Goal: Check status: Check status

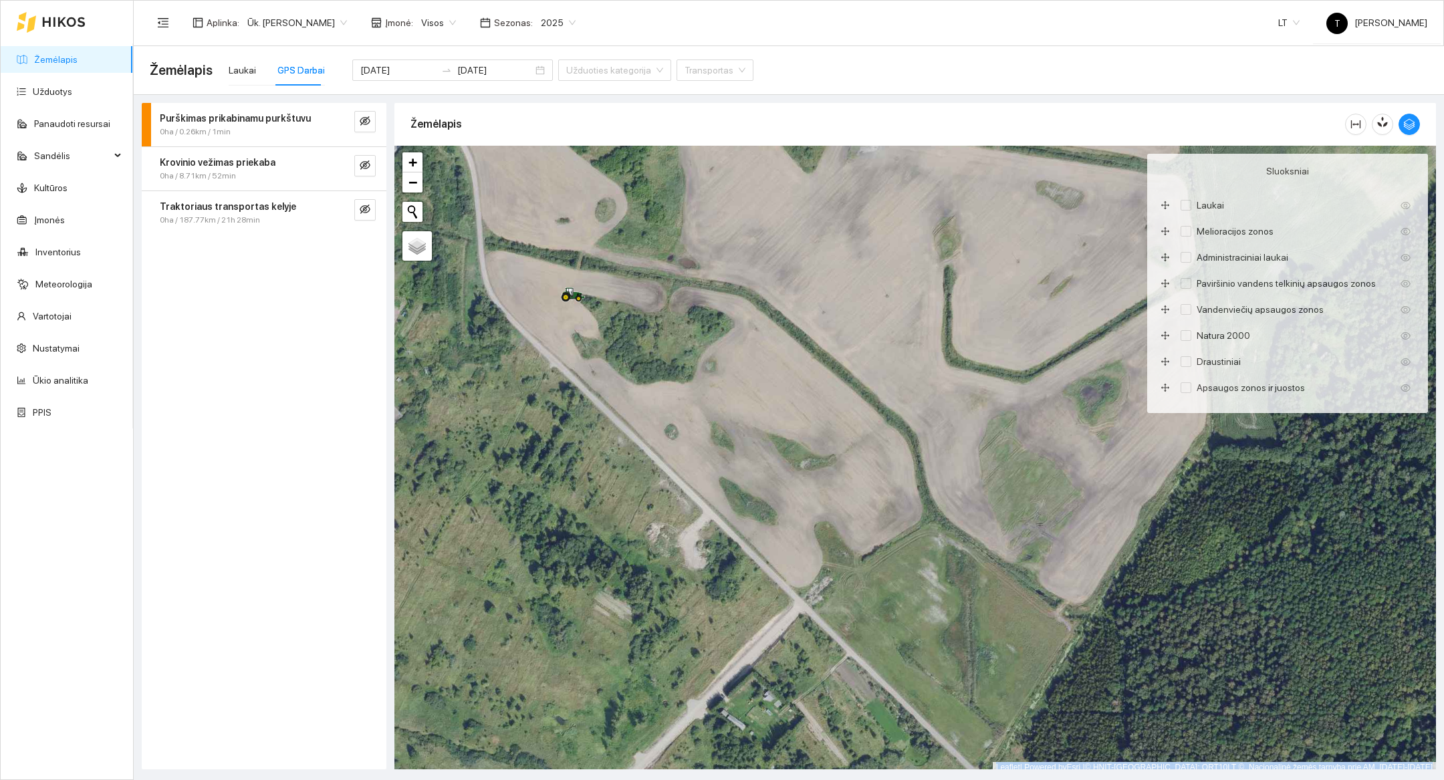
scroll to position [4, 0]
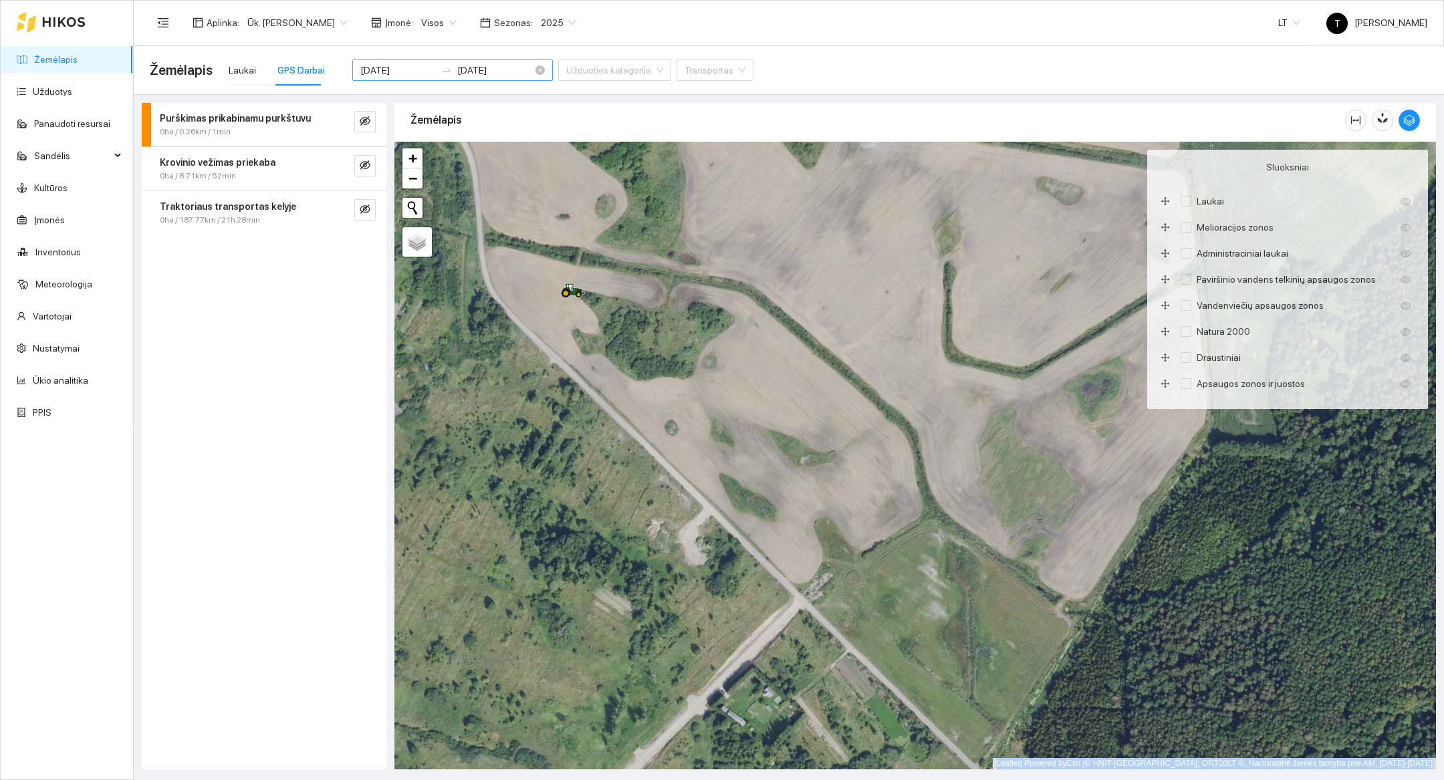
click at [388, 72] on input "[DATE]" at bounding box center [398, 70] width 76 height 15
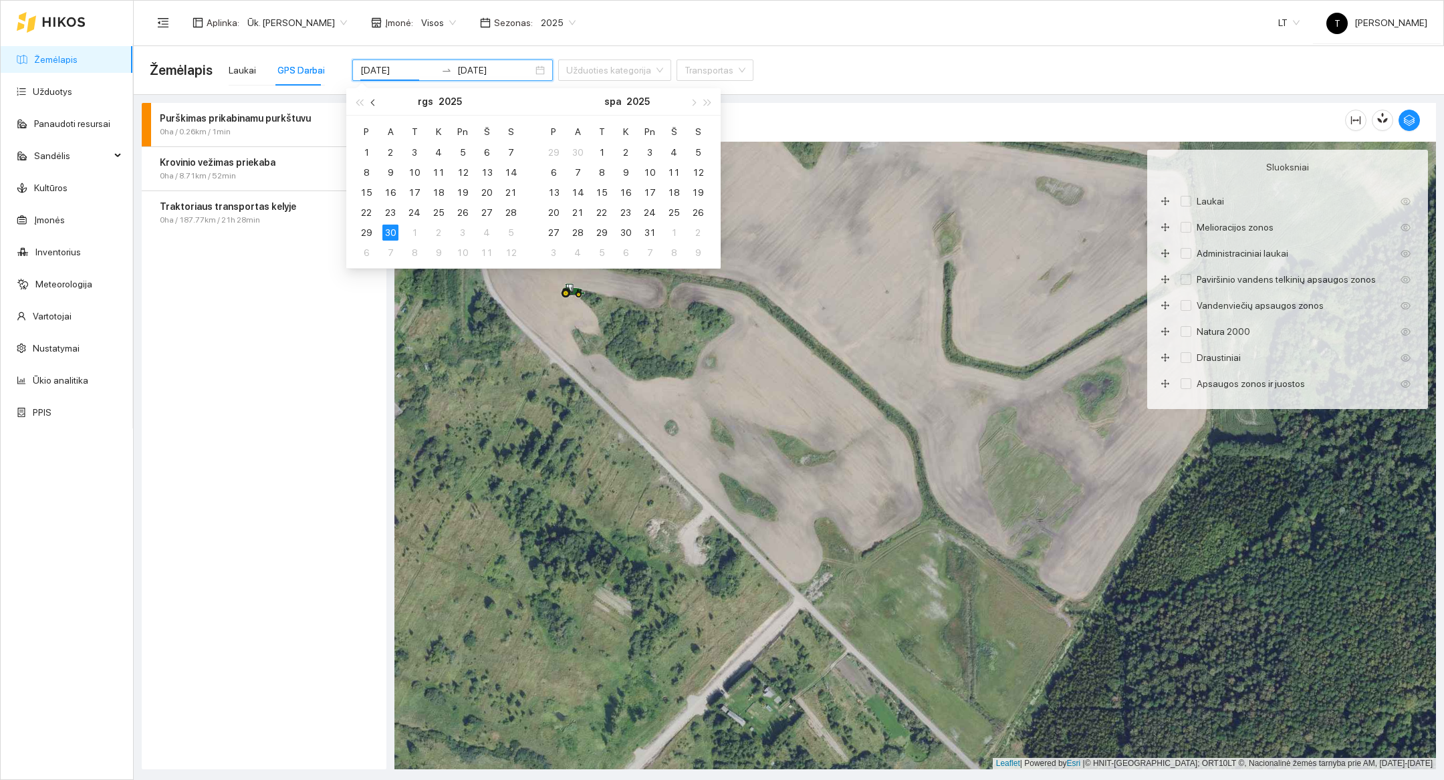
click at [372, 102] on span "button" at bounding box center [374, 102] width 7 height 7
type input "[DATE]"
click at [369, 209] on div "18" at bounding box center [366, 213] width 16 height 16
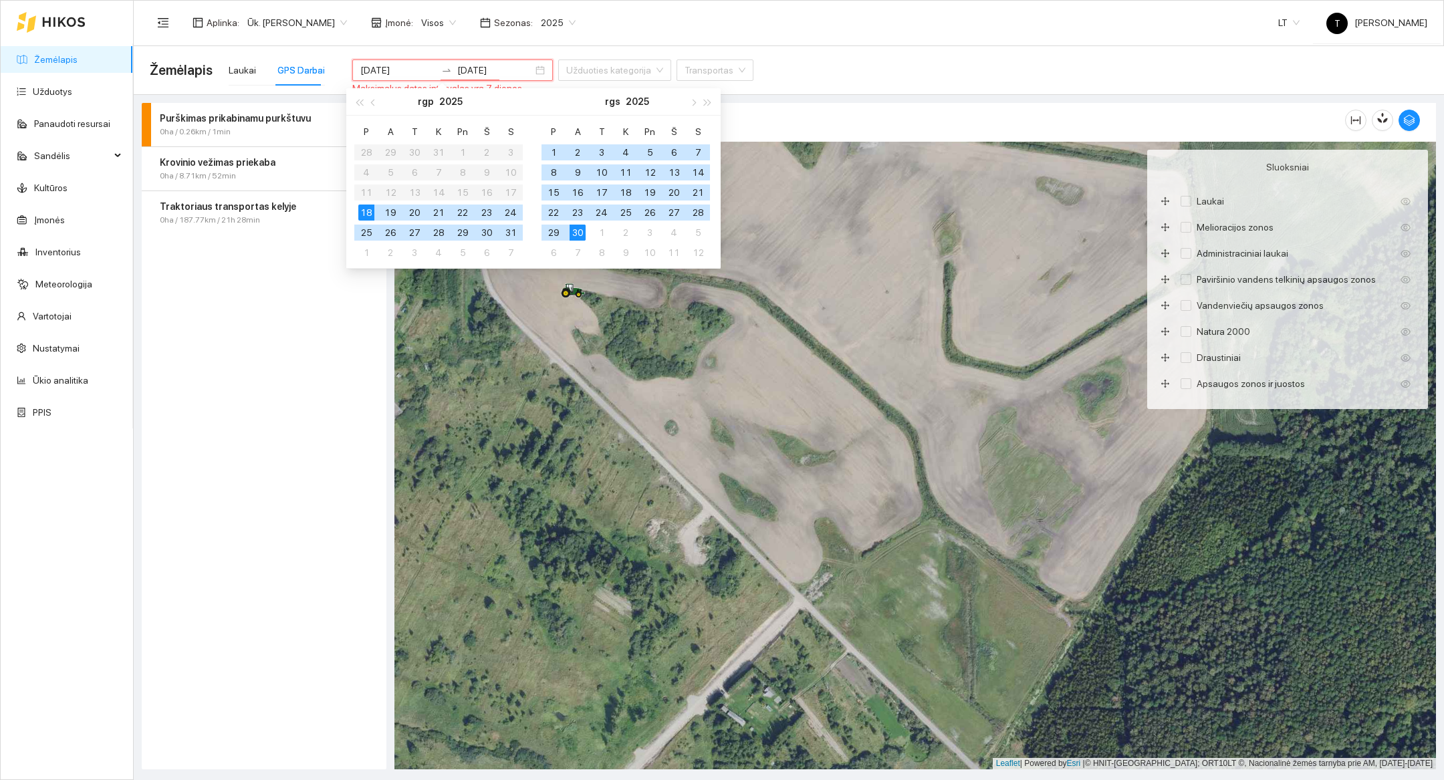
click at [369, 209] on div "18" at bounding box center [366, 213] width 16 height 16
type input "[DATE]"
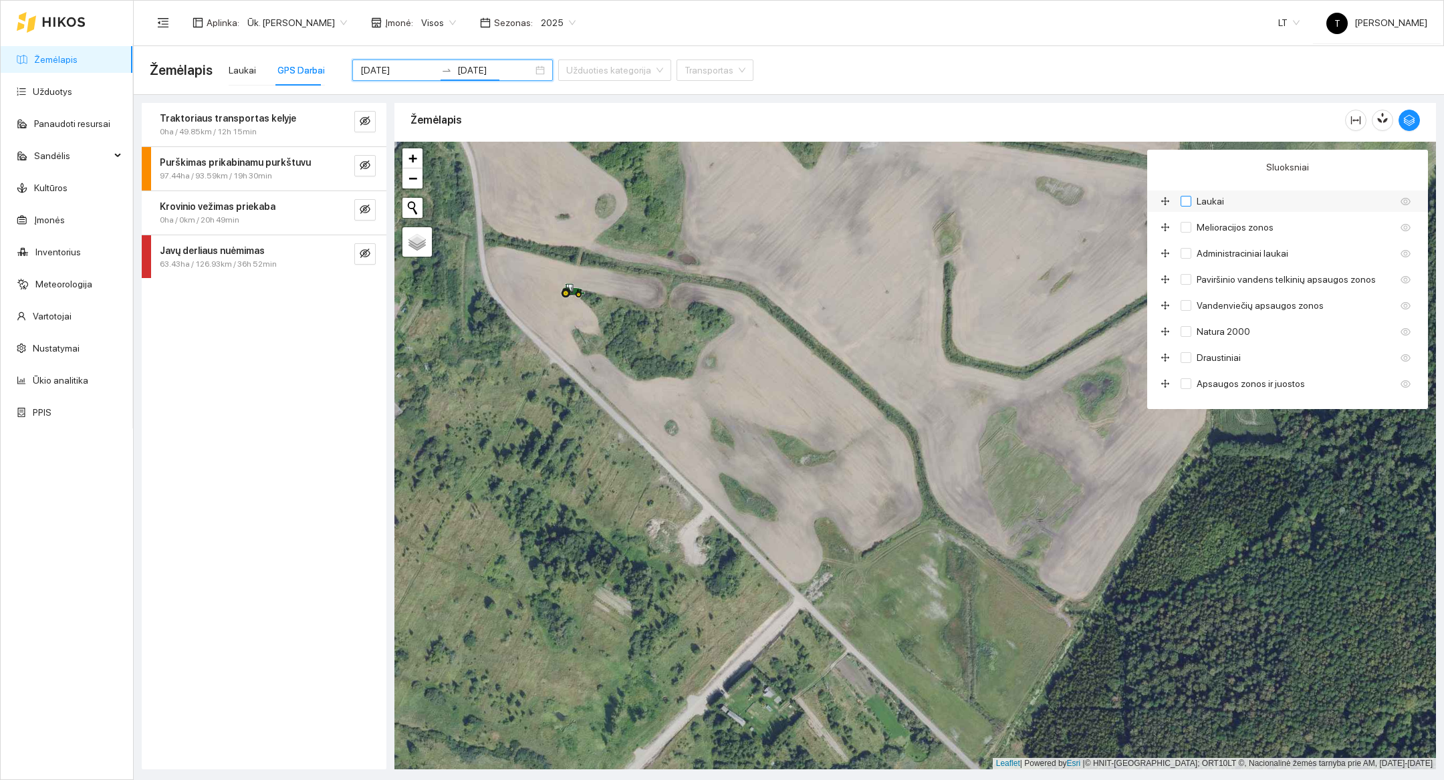
click at [1187, 203] on input "Laukai" at bounding box center [1186, 201] width 11 height 11
checkbox input "true"
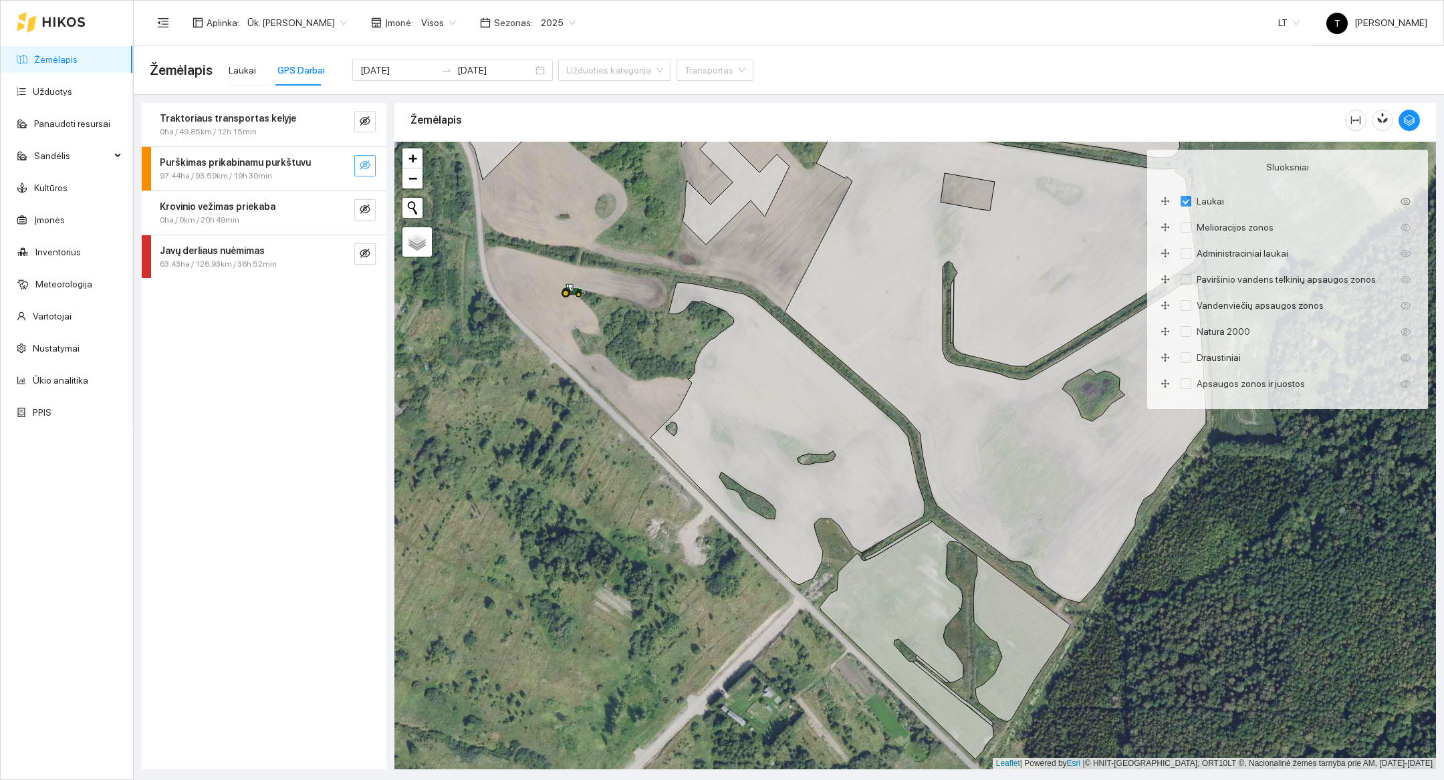
click at [372, 171] on button "button" at bounding box center [364, 165] width 21 height 21
click at [334, 167] on icon "search" at bounding box center [338, 165] width 11 height 11
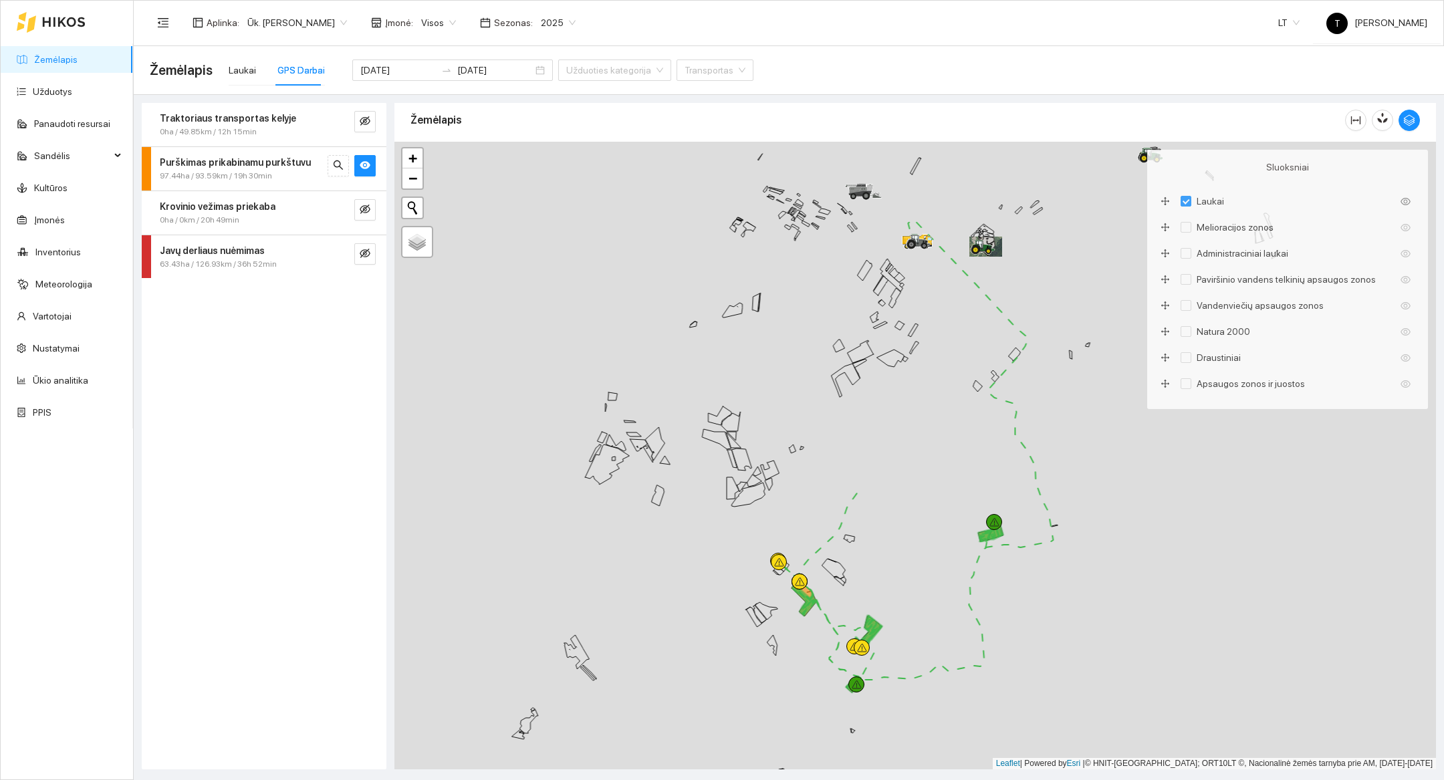
click at [934, 658] on div at bounding box center [916, 456] width 1042 height 628
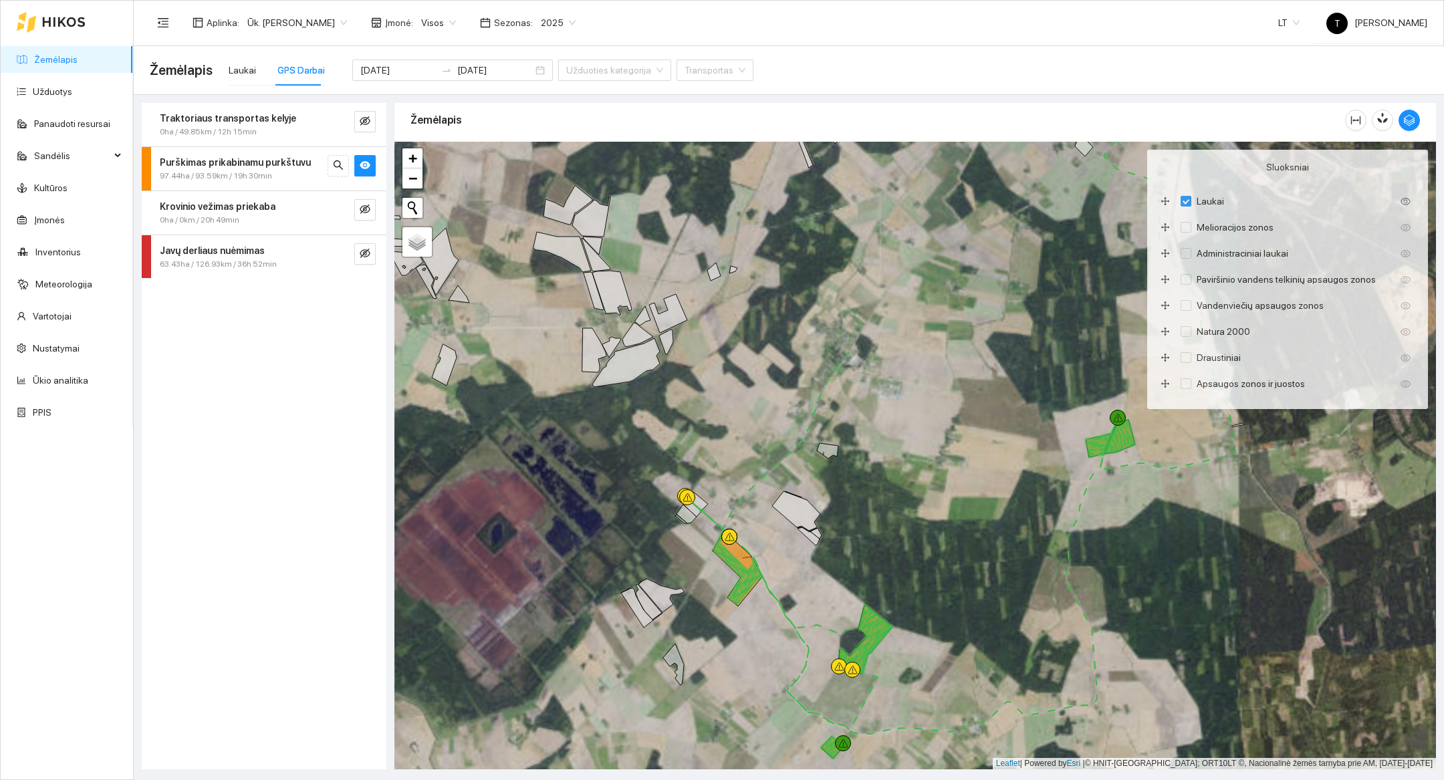
drag, startPoint x: 809, startPoint y: 473, endPoint x: 873, endPoint y: 506, distance: 72.1
click at [873, 506] on div at bounding box center [916, 456] width 1042 height 628
click at [366, 70] on input "[DATE]" at bounding box center [398, 70] width 76 height 15
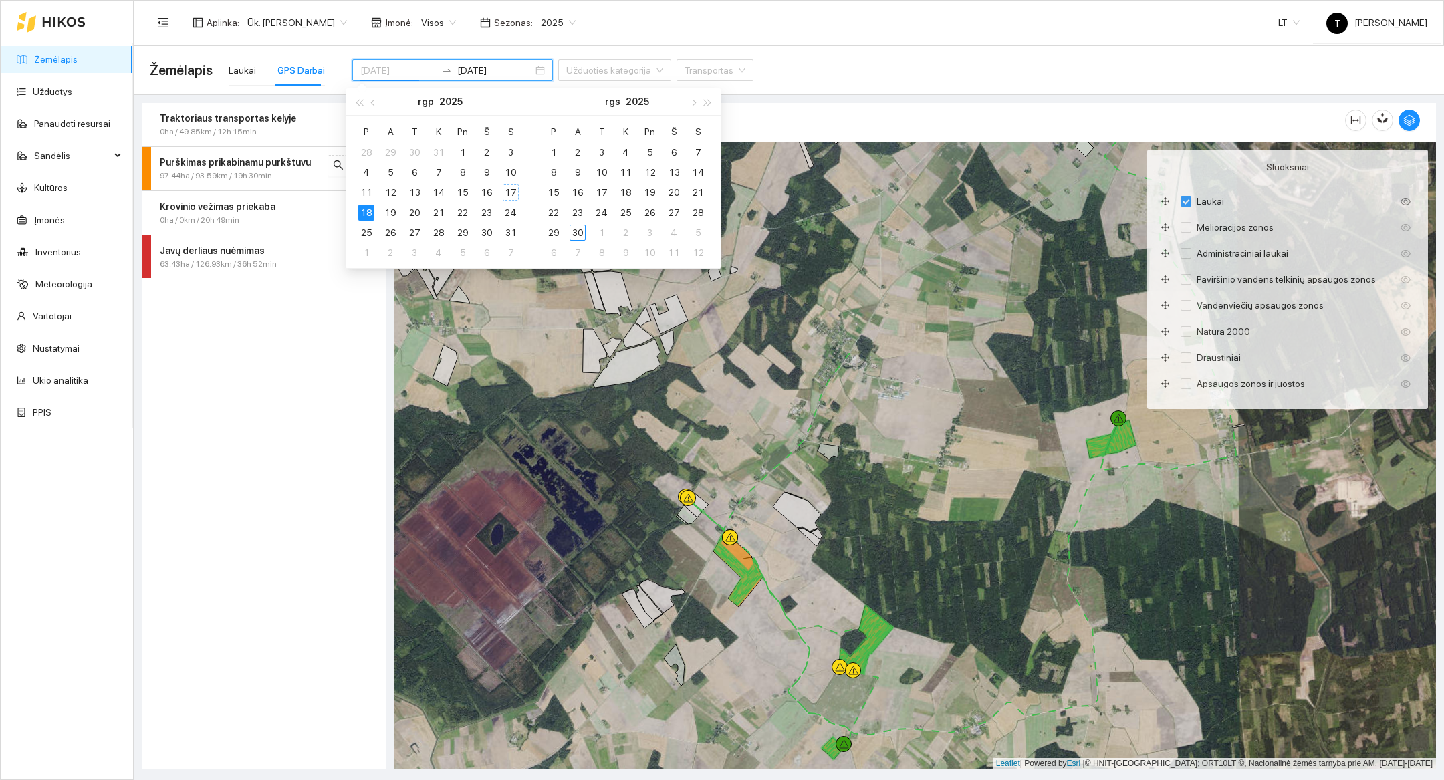
click at [516, 191] on div "17" at bounding box center [511, 193] width 16 height 16
click at [409, 73] on input "[DATE]" at bounding box center [398, 70] width 76 height 15
click at [391, 69] on input "[DATE]" at bounding box center [398, 70] width 76 height 15
type input "[DATE]"
click at [489, 191] on div "16" at bounding box center [487, 193] width 16 height 16
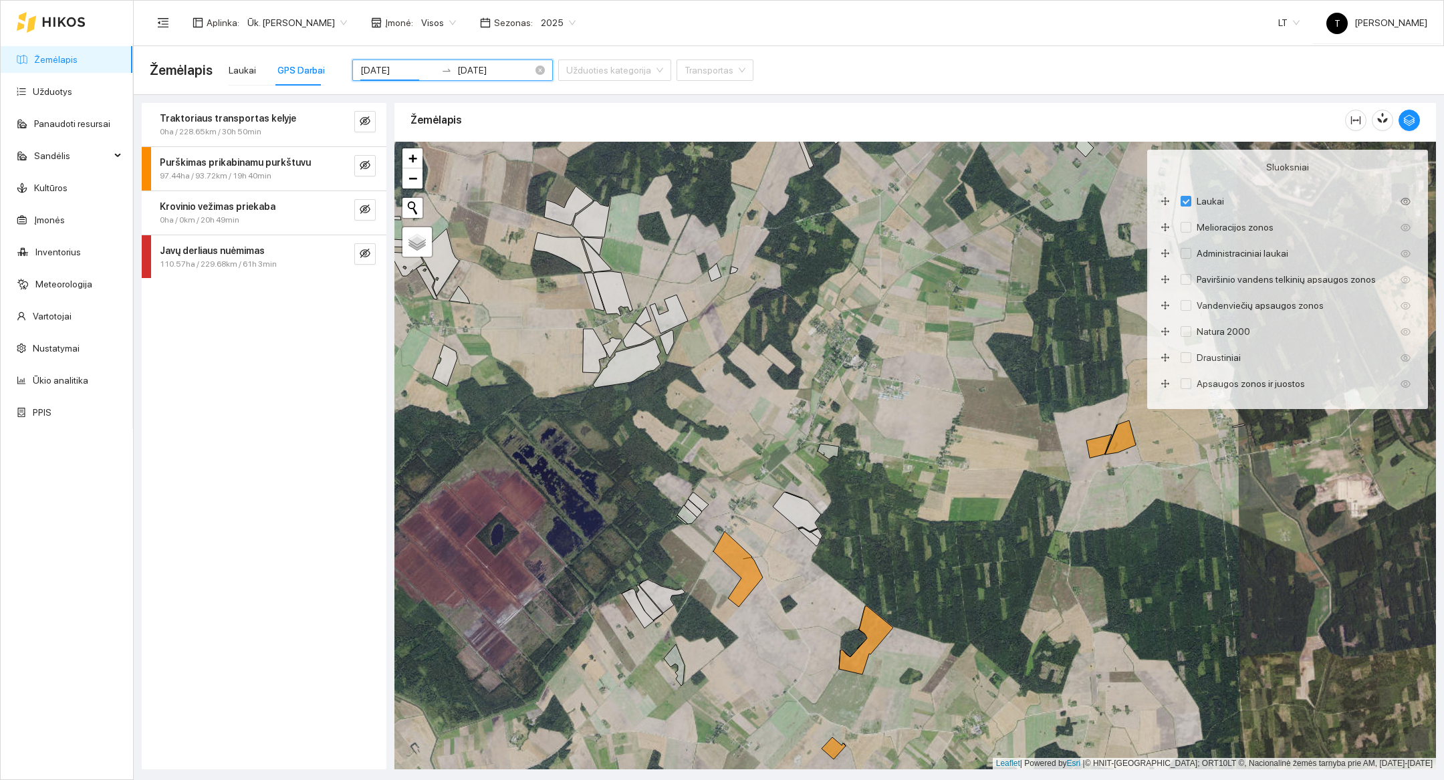
click at [457, 70] on input "[DATE]" at bounding box center [495, 70] width 76 height 15
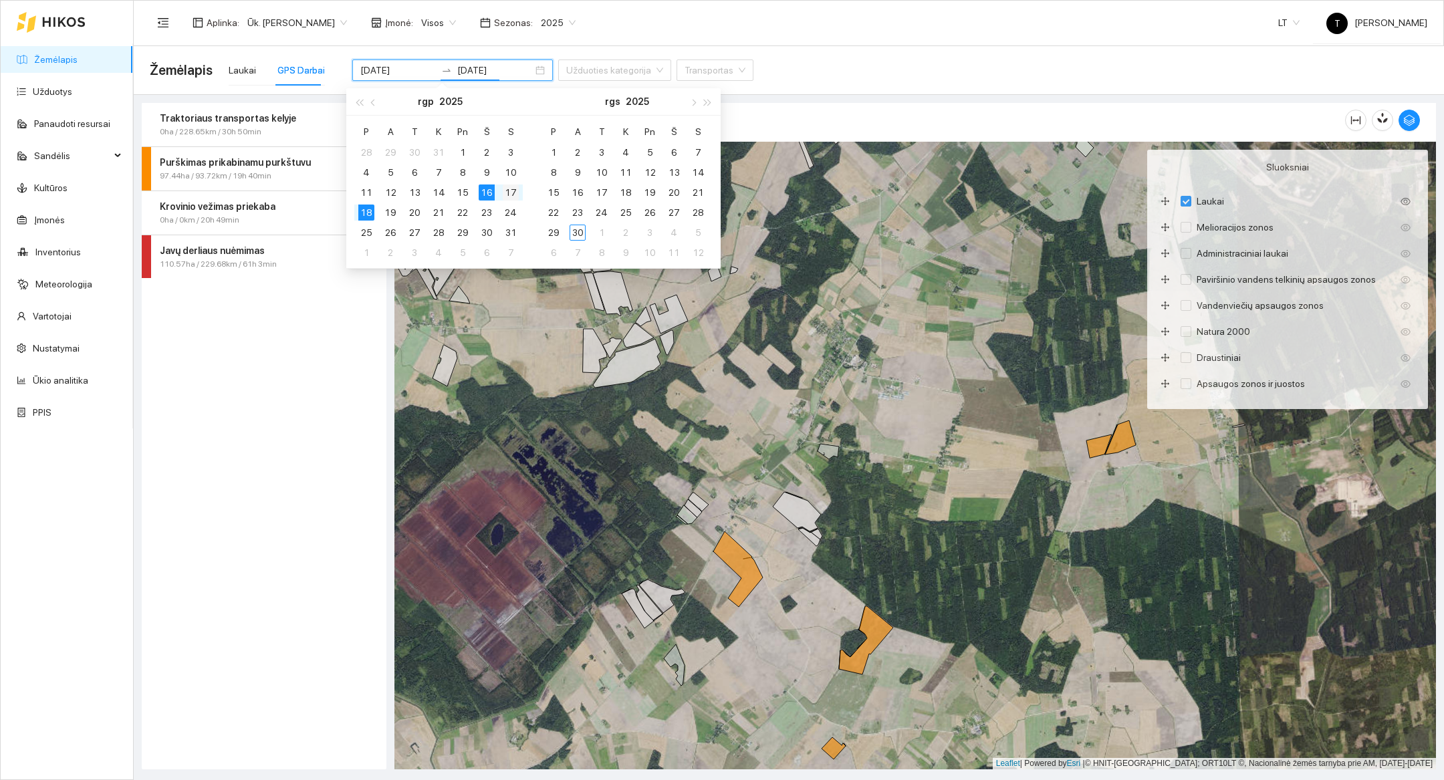
type input "[DATE]"
click at [519, 191] on td "17" at bounding box center [511, 193] width 24 height 20
click at [236, 417] on div "Traktoriaus transportas kelyje 0ha / 228.65km / 30h 50min Purškimas prikabinamu…" at bounding box center [264, 436] width 245 height 667
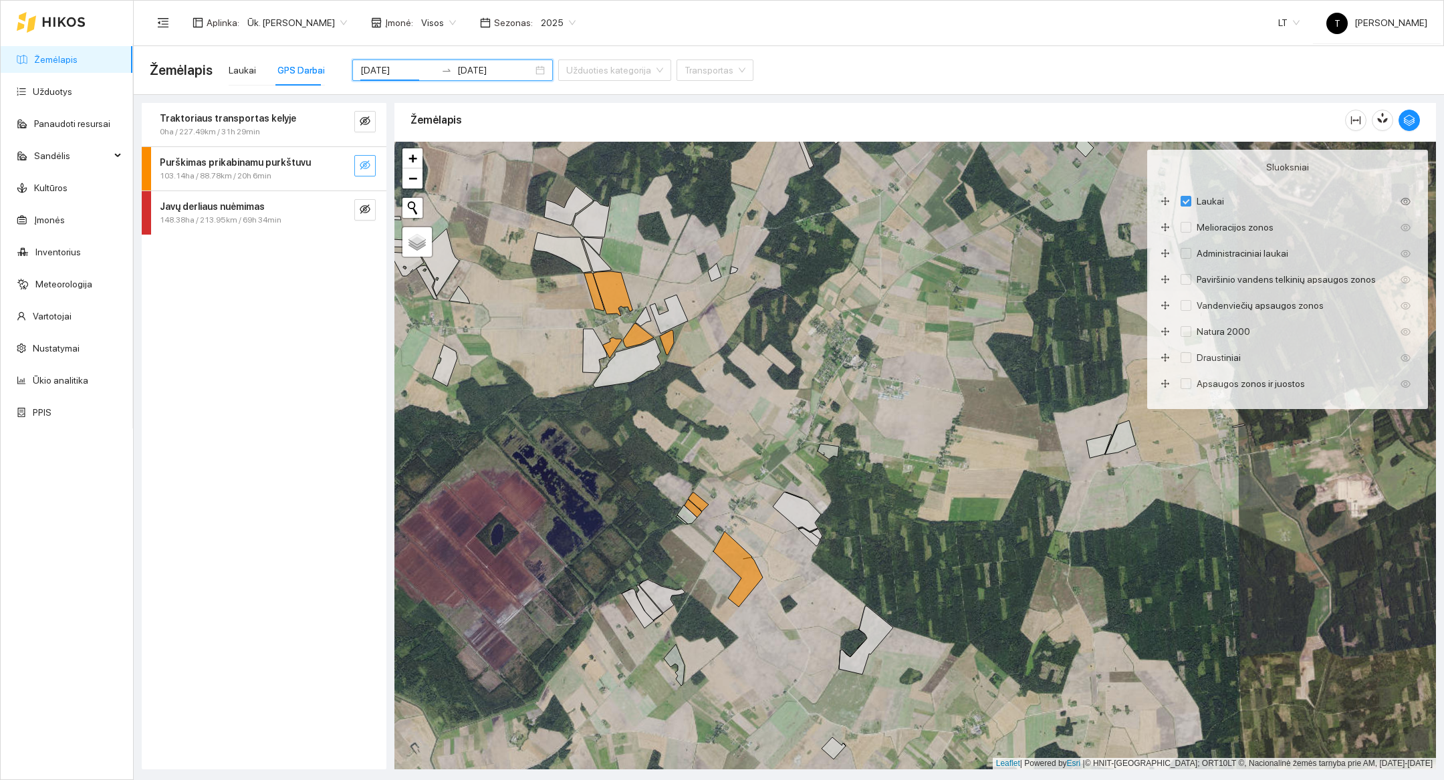
click at [367, 164] on icon "eye-invisible" at bounding box center [365, 165] width 11 height 11
click at [776, 621] on div at bounding box center [916, 456] width 1042 height 628
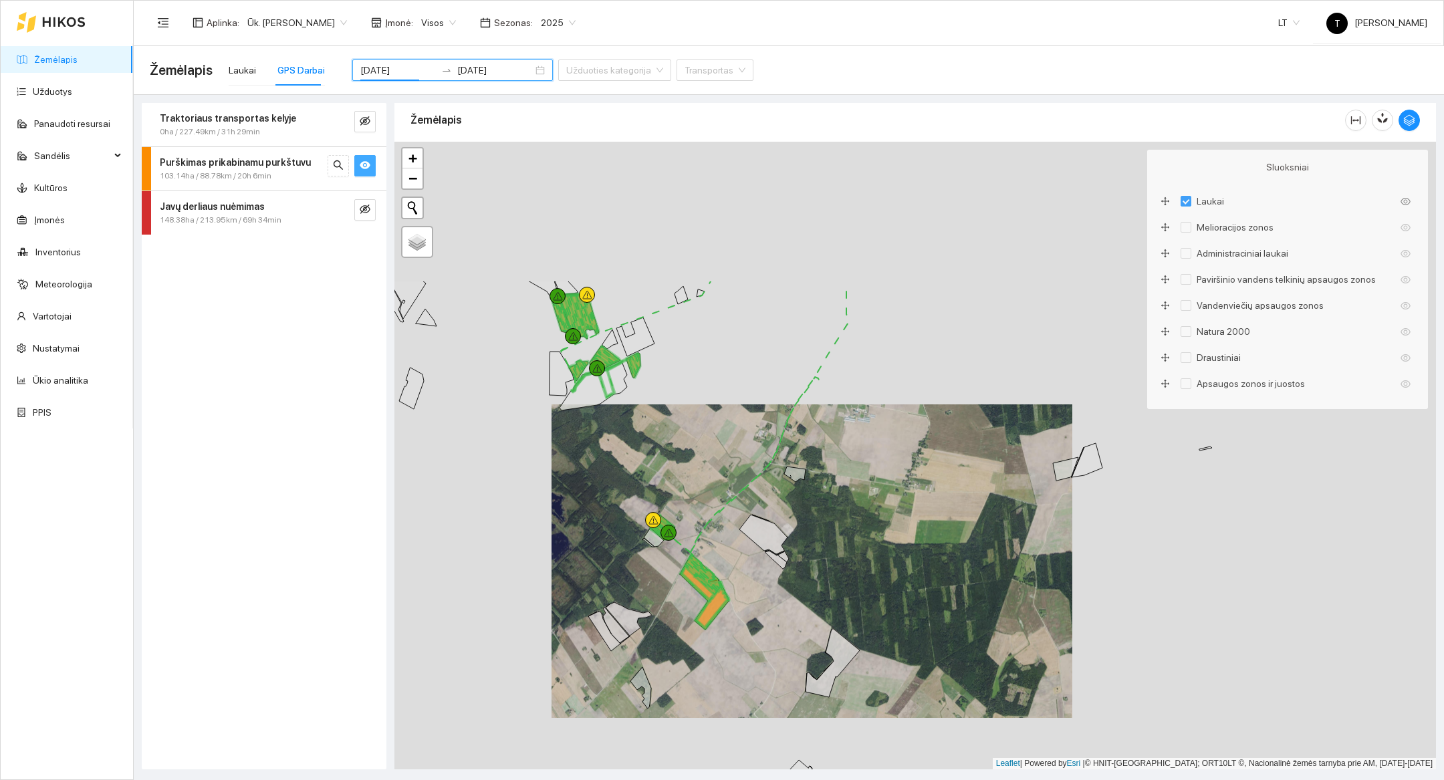
drag, startPoint x: 594, startPoint y: 262, endPoint x: 653, endPoint y: 468, distance: 214.4
click at [653, 468] on div at bounding box center [916, 456] width 1042 height 628
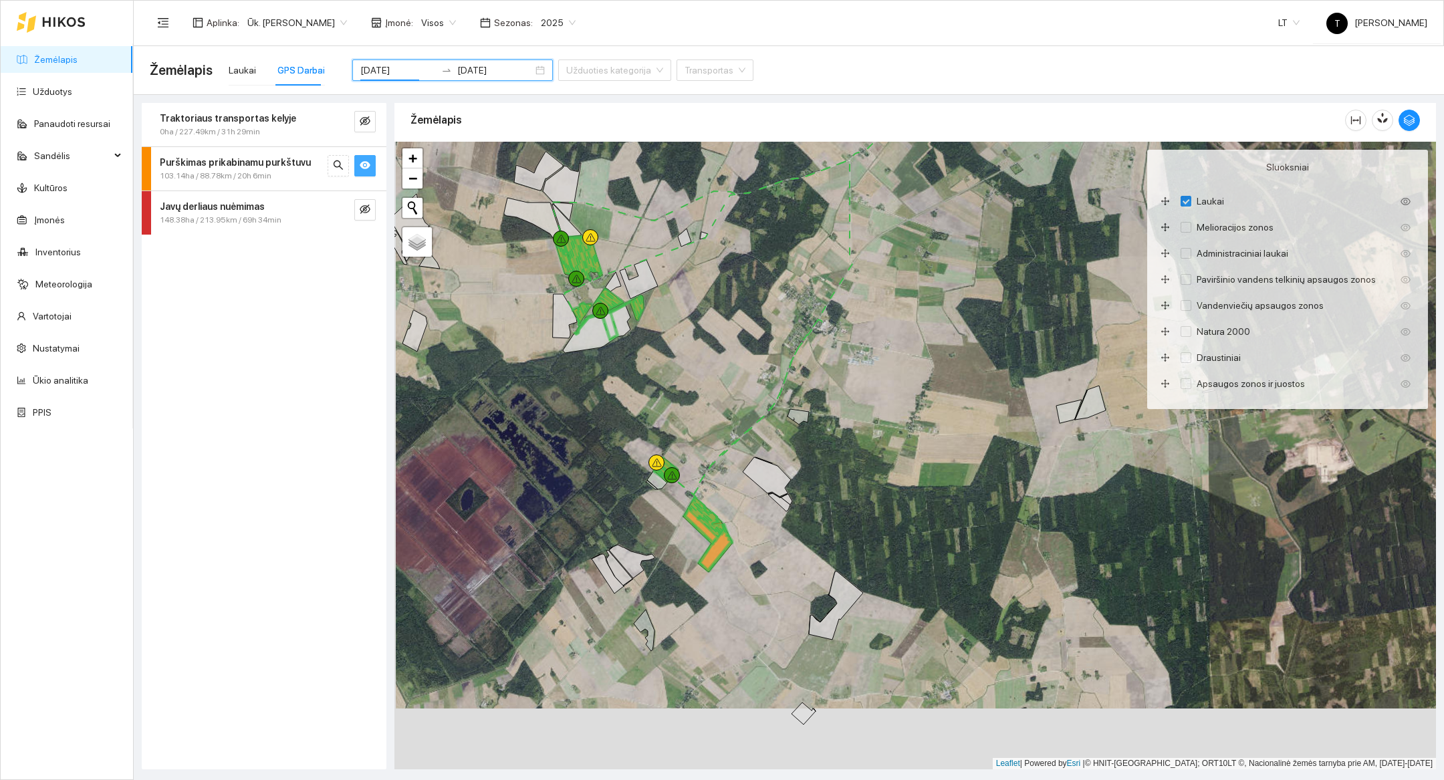
drag, startPoint x: 653, startPoint y: 468, endPoint x: 646, endPoint y: 385, distance: 83.2
click at [646, 385] on div at bounding box center [916, 456] width 1042 height 628
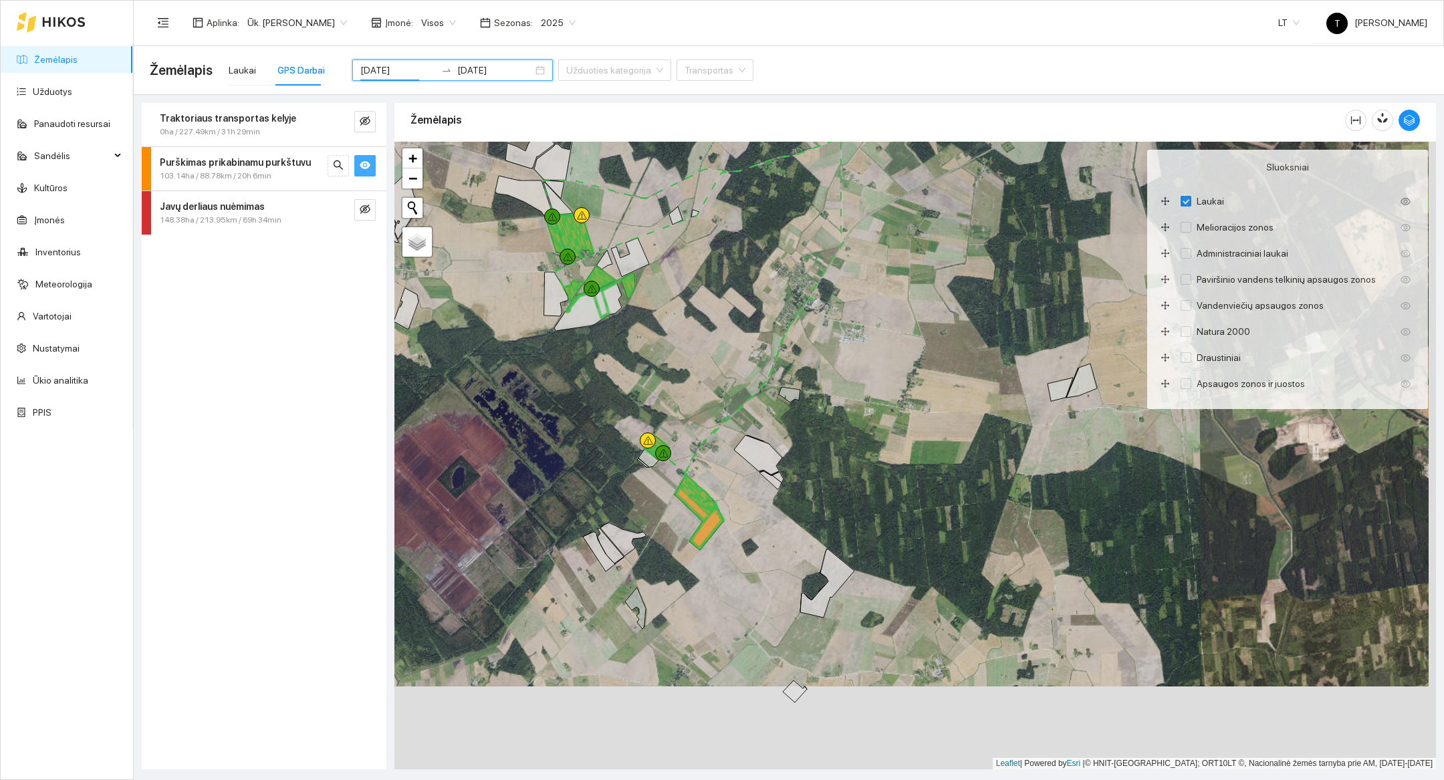
click at [658, 529] on div at bounding box center [916, 456] width 1042 height 628
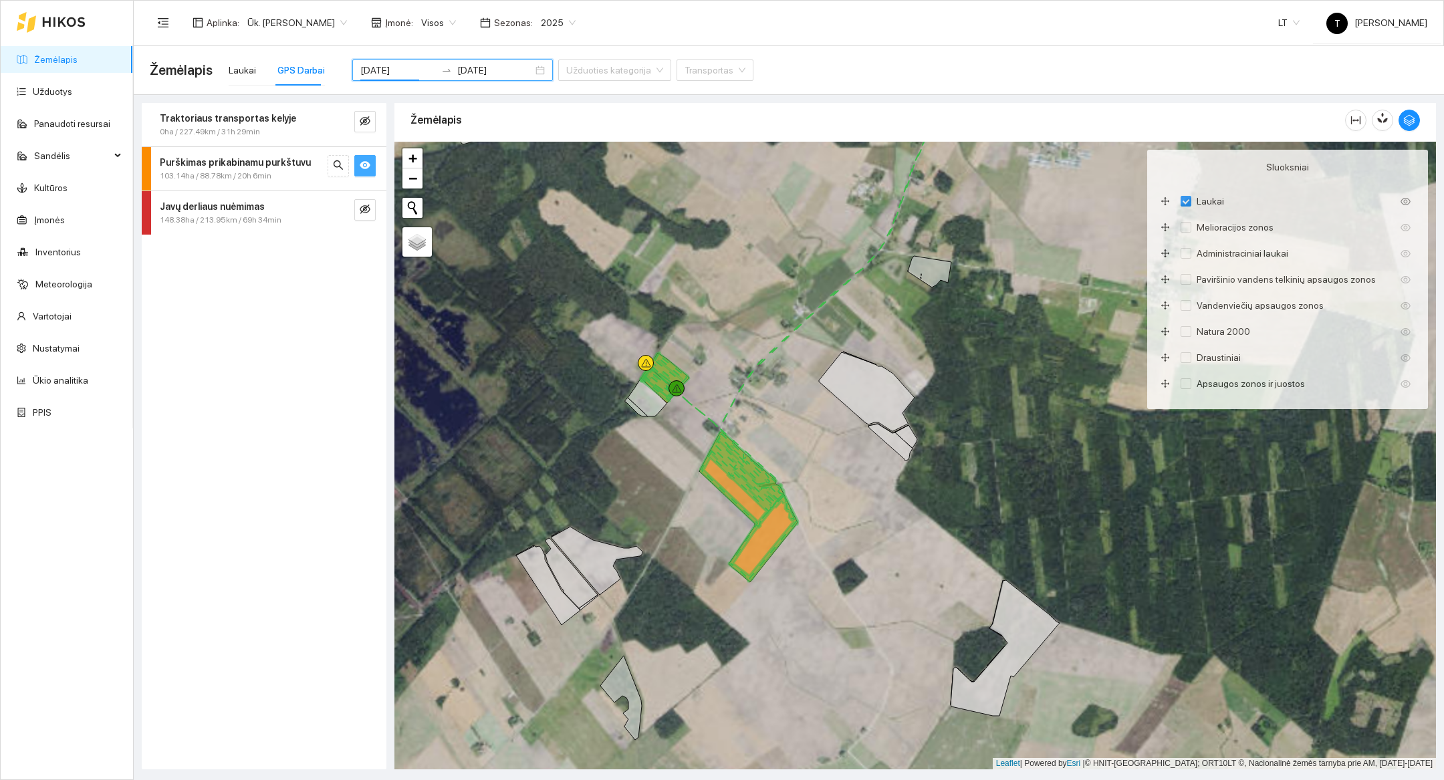
drag, startPoint x: 665, startPoint y: 538, endPoint x: 672, endPoint y: 549, distance: 13.2
click at [672, 549] on div at bounding box center [916, 456] width 1042 height 628
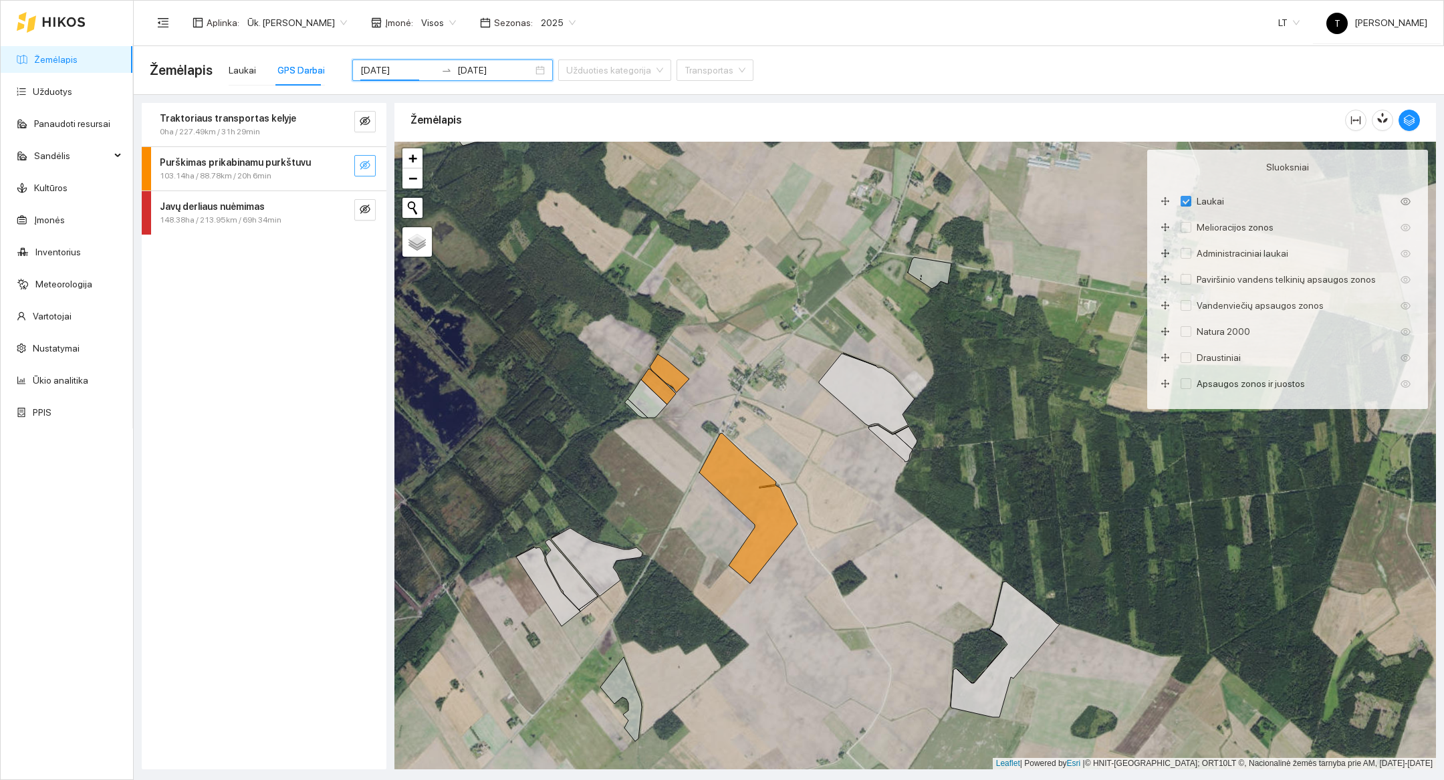
click at [997, 530] on div at bounding box center [916, 456] width 1042 height 628
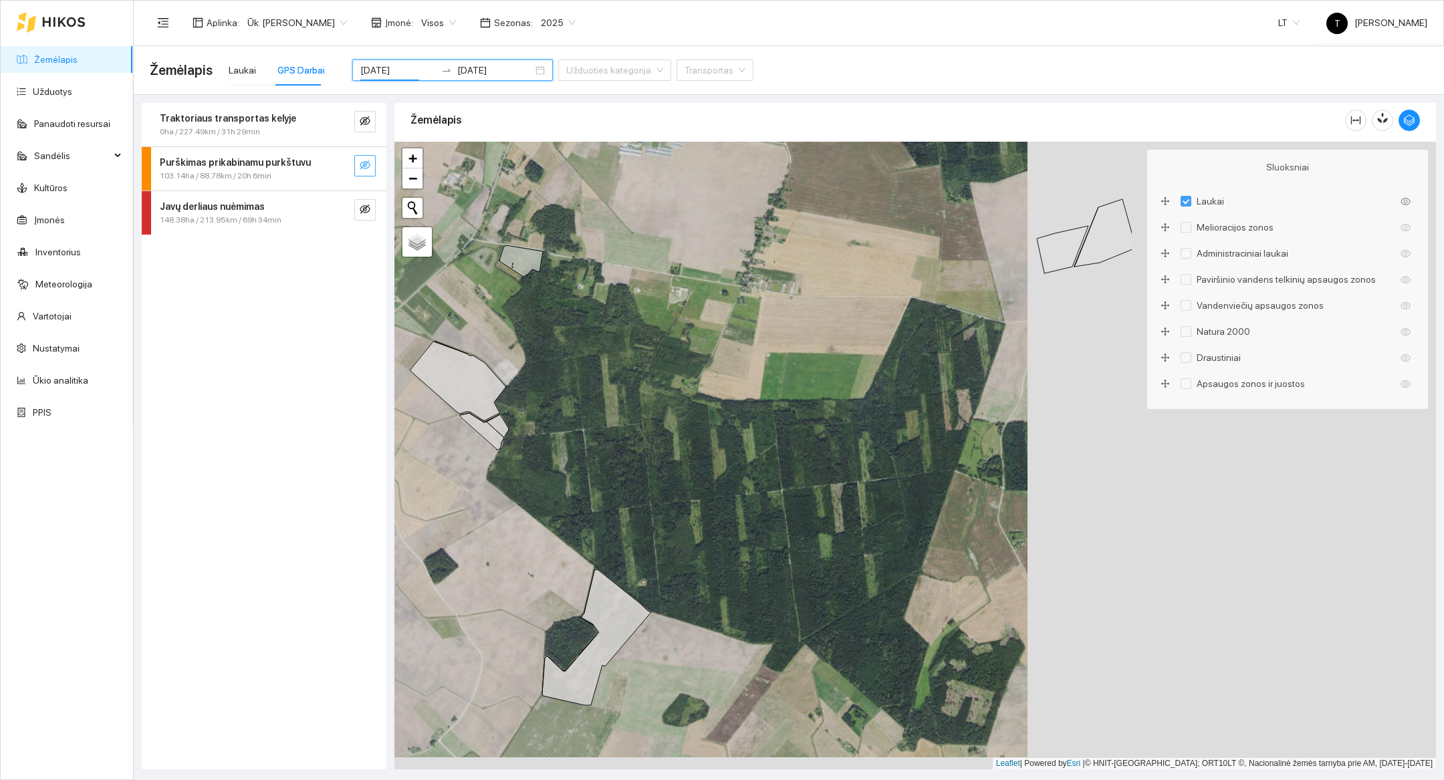
drag, startPoint x: 1156, startPoint y: 481, endPoint x: 748, endPoint y: 469, distance: 408.7
click at [748, 469] on div at bounding box center [916, 456] width 1042 height 628
click at [1412, 117] on icon "button" at bounding box center [1410, 120] width 12 height 12
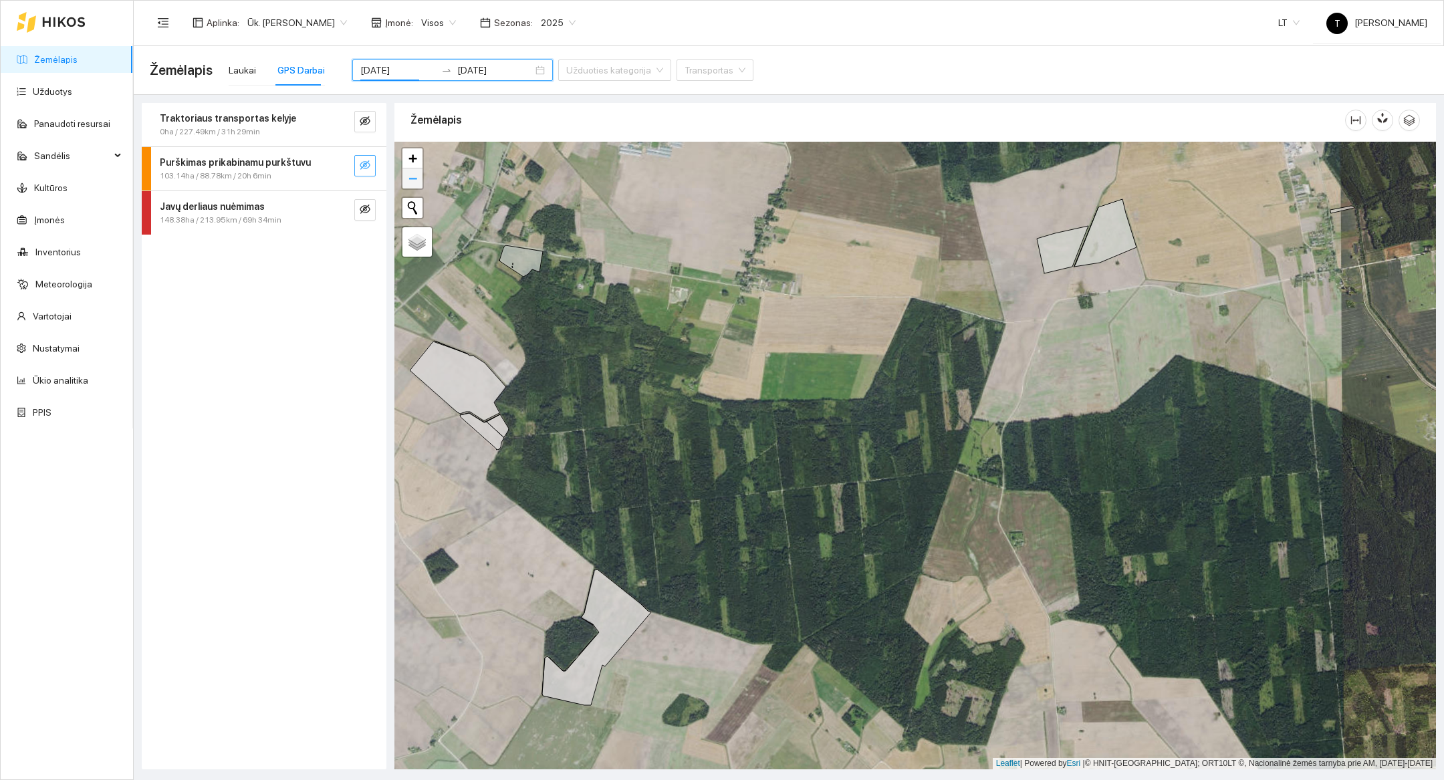
click at [420, 185] on link "−" at bounding box center [413, 179] width 20 height 20
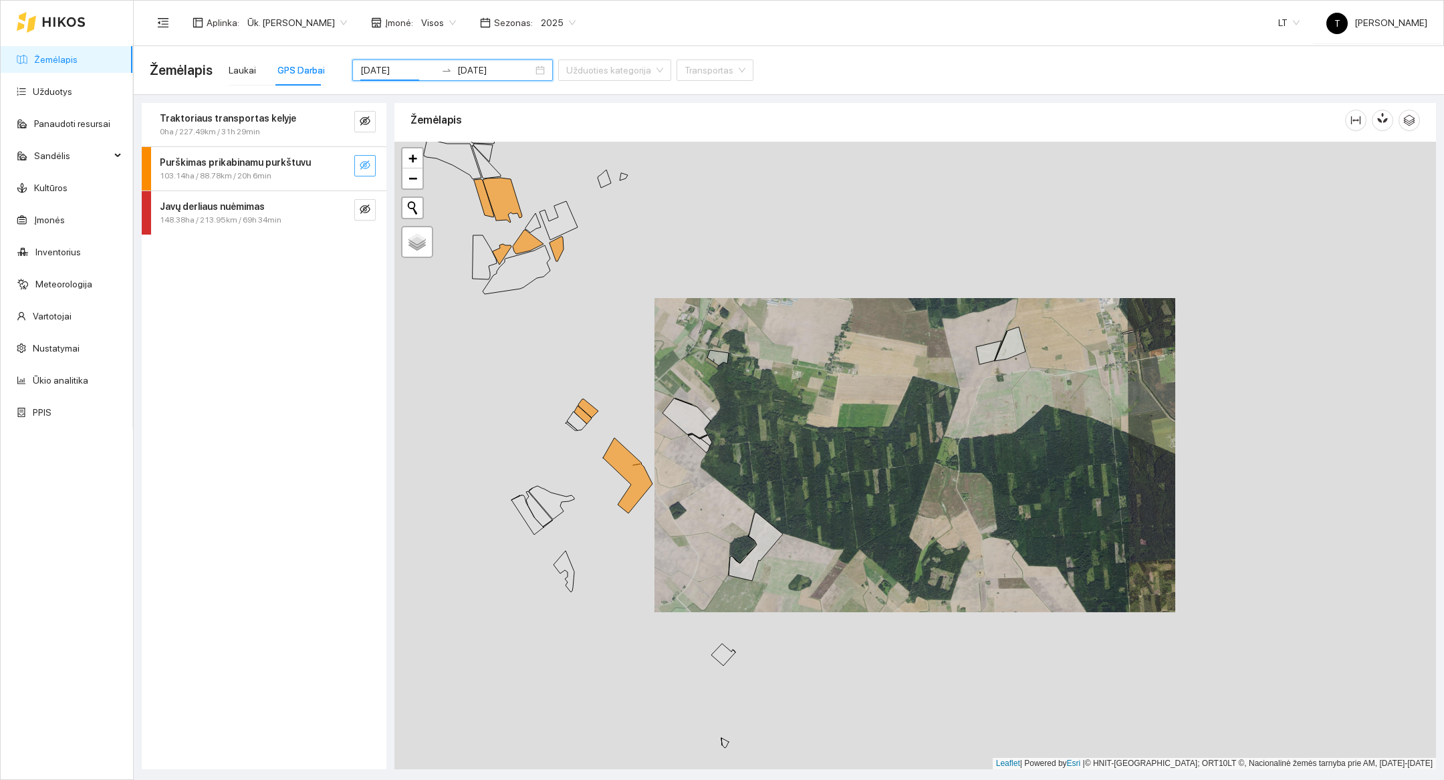
click at [420, 188] on div "+ −" at bounding box center [412, 168] width 23 height 43
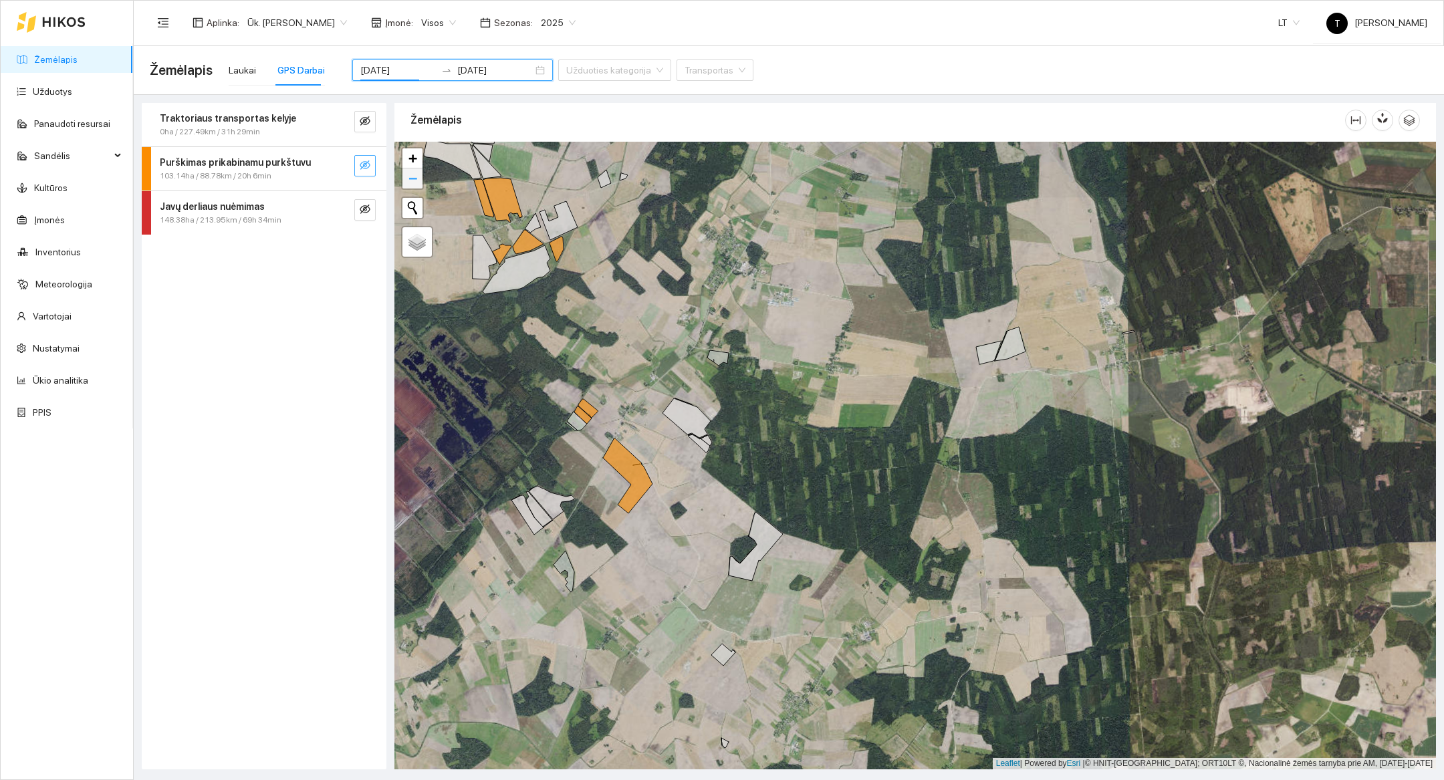
click at [417, 183] on span "−" at bounding box center [413, 178] width 9 height 17
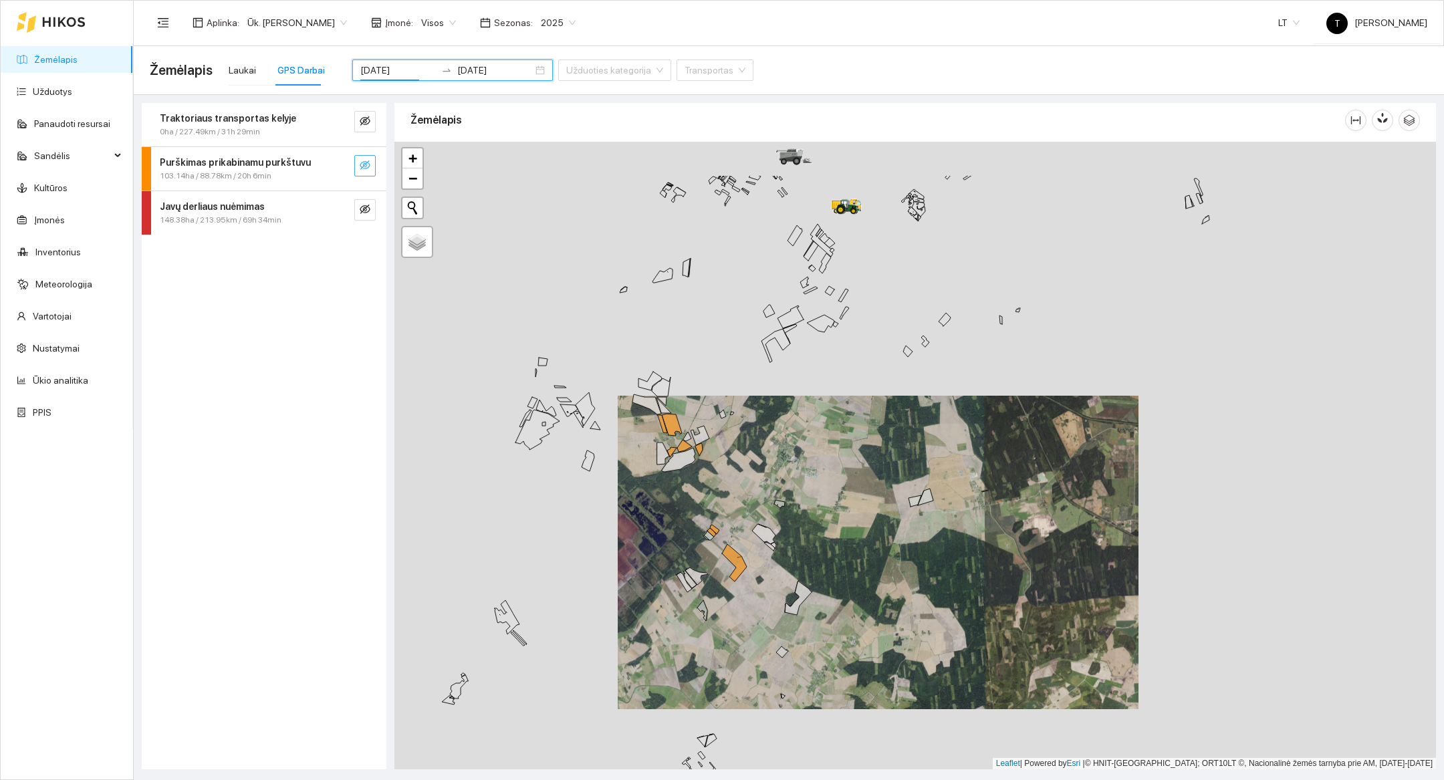
drag, startPoint x: 960, startPoint y: 477, endPoint x: 923, endPoint y: 574, distance: 103.1
click at [923, 574] on div at bounding box center [916, 456] width 1042 height 628
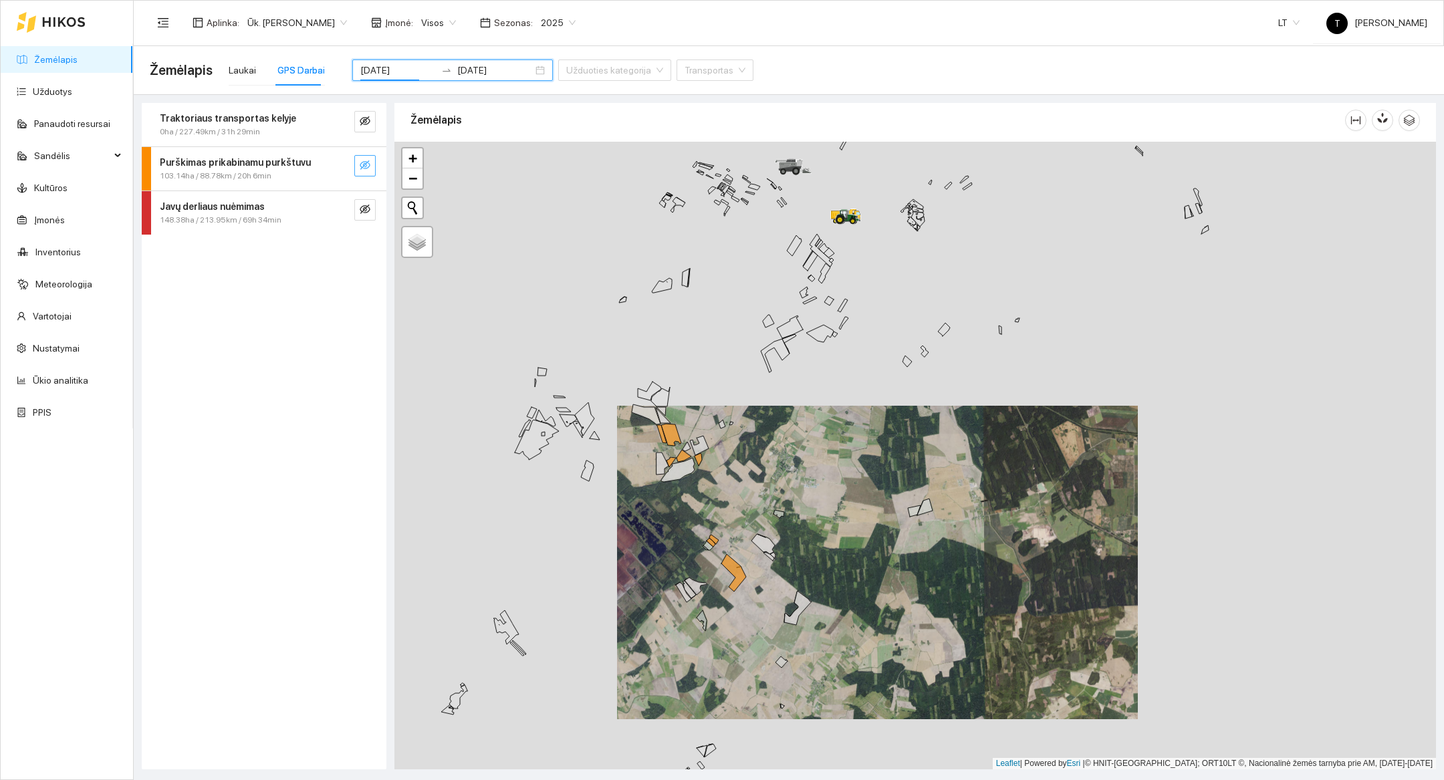
drag, startPoint x: 1036, startPoint y: 385, endPoint x: 1036, endPoint y: 395, distance: 10.1
click at [1036, 395] on div at bounding box center [916, 456] width 1042 height 628
